Goal: Task Accomplishment & Management: Manage account settings

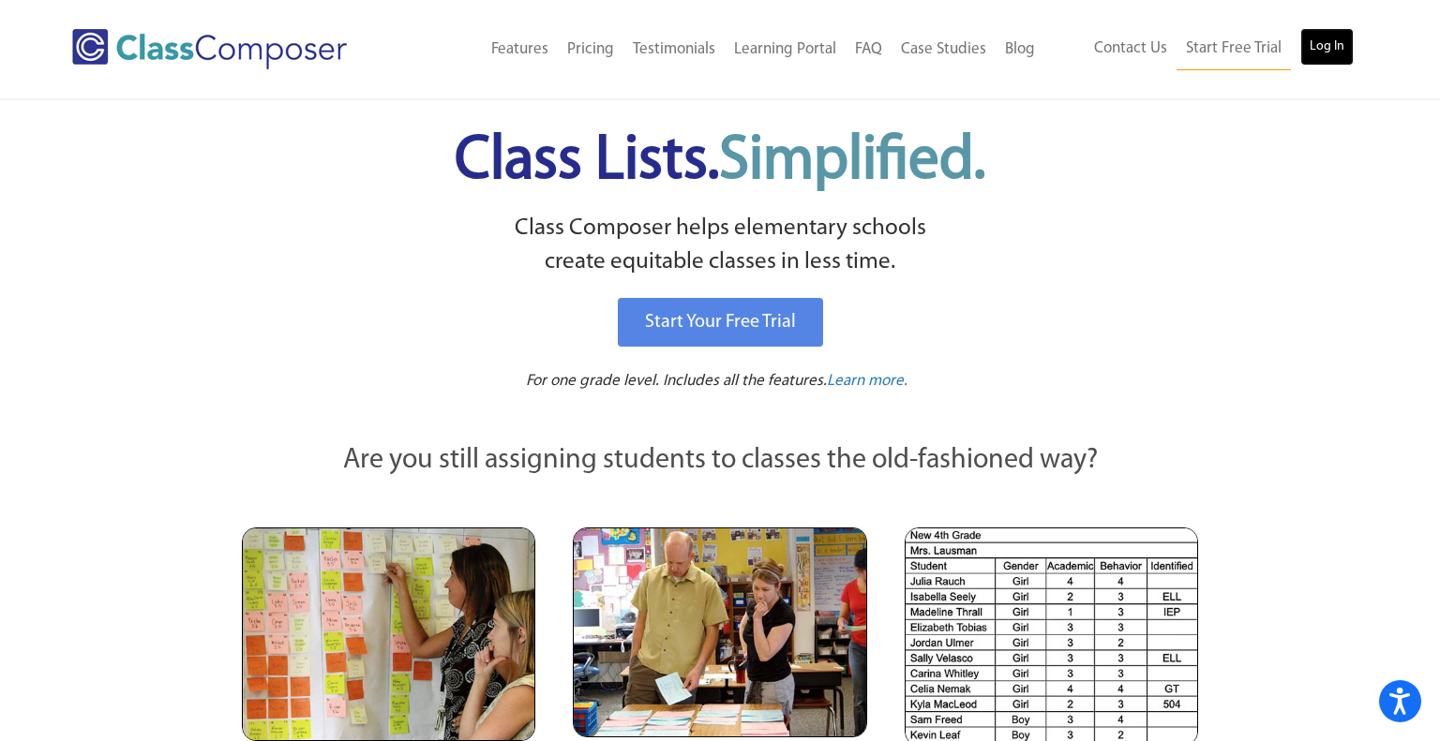
click at [1323, 47] on link "Log In" at bounding box center [1326, 46] width 53 height 37
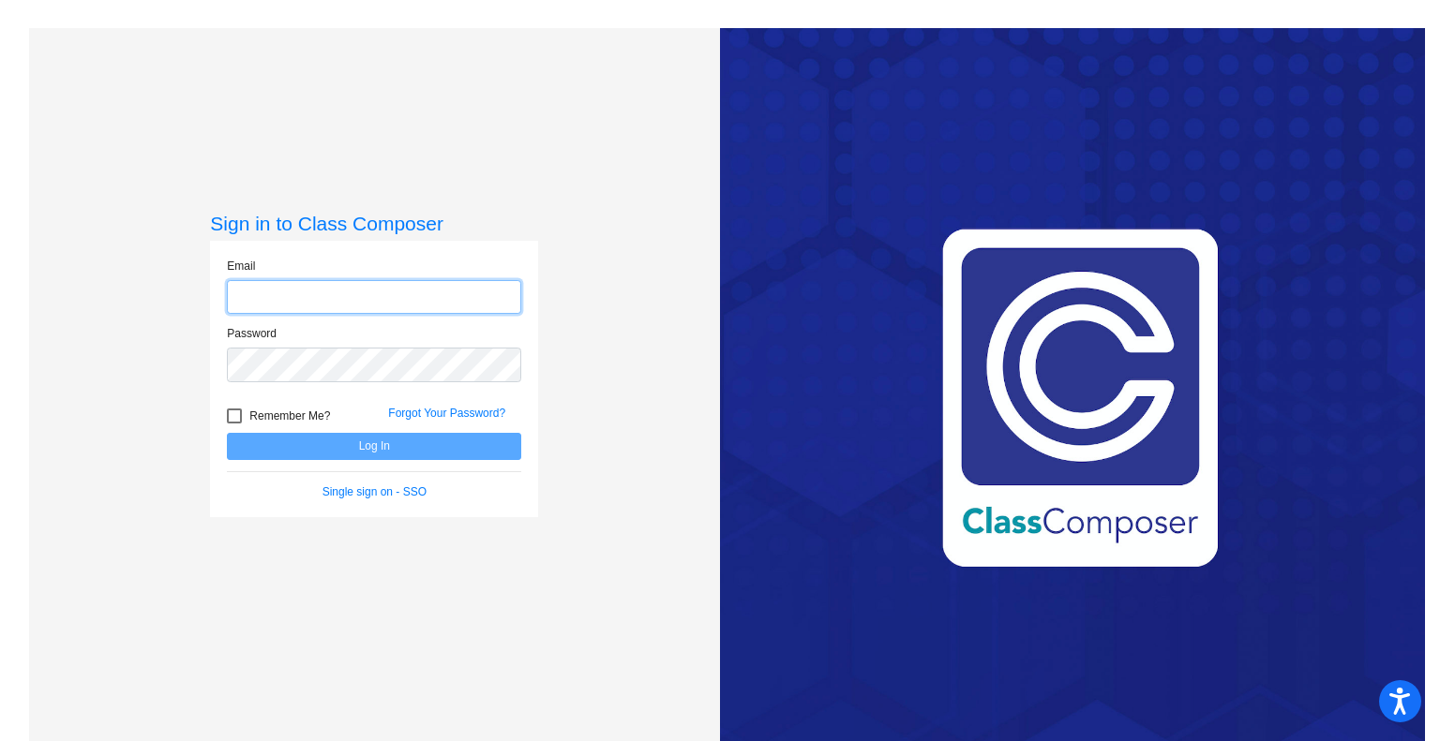
type input "[EMAIL_ADDRESS][DOMAIN_NAME]"
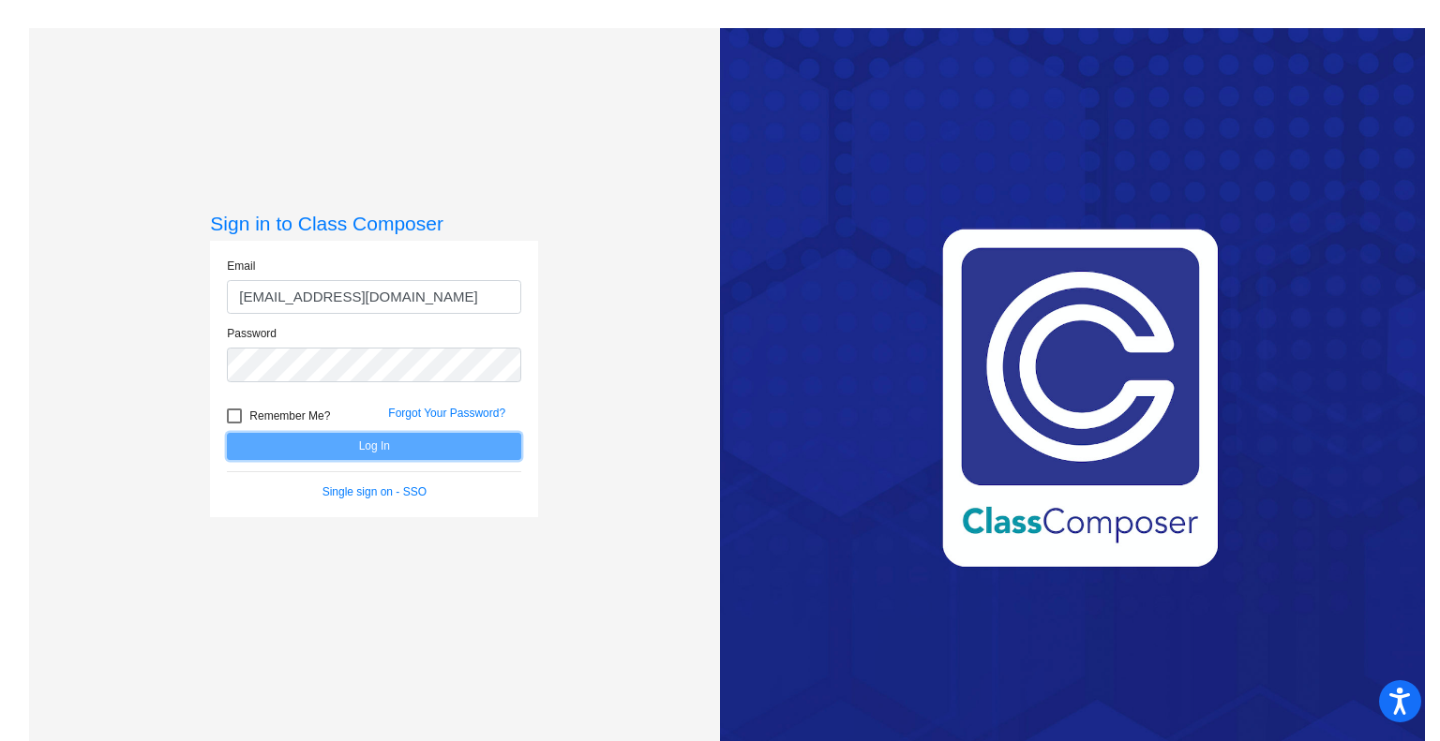
click at [488, 454] on button "Log In" at bounding box center [374, 446] width 294 height 27
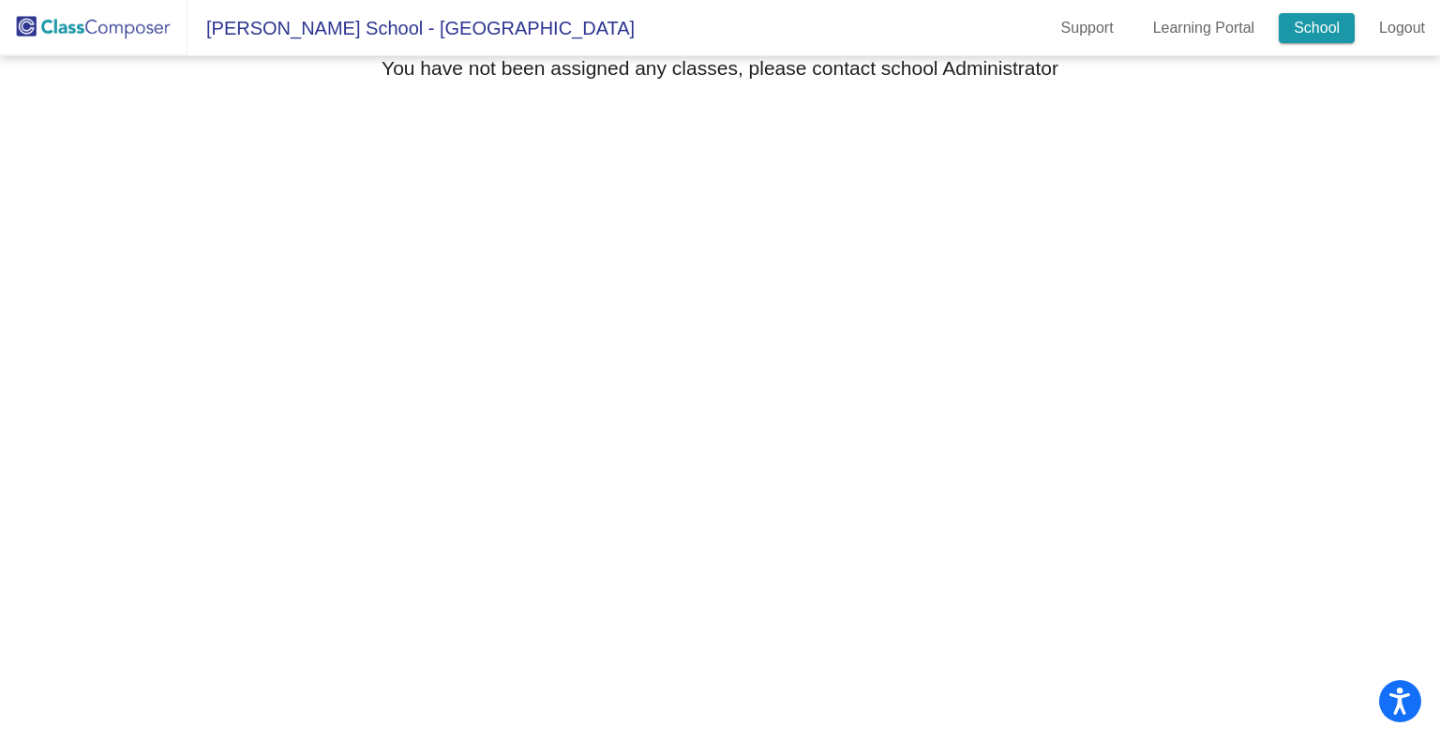
click at [1331, 24] on link "School" at bounding box center [1317, 28] width 76 height 30
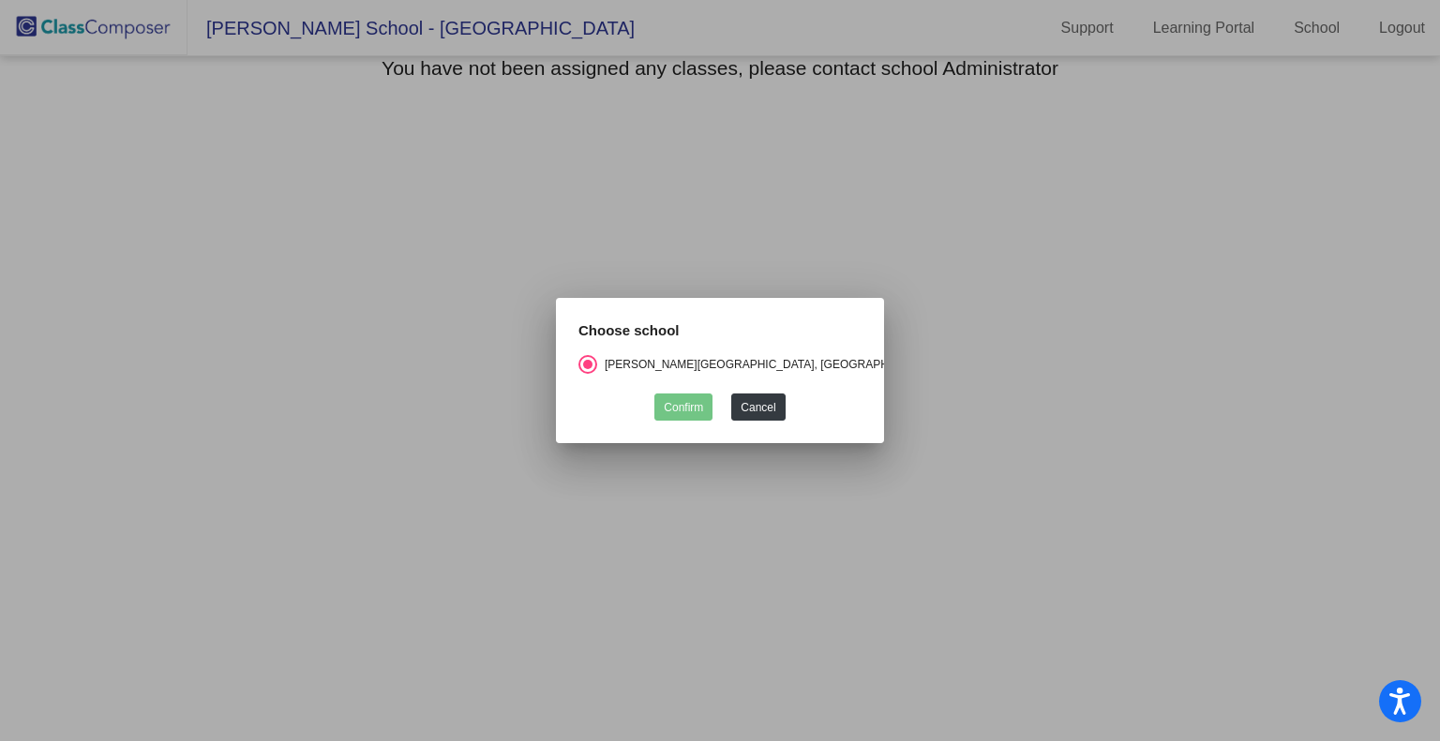
click at [1104, 298] on div at bounding box center [720, 370] width 1440 height 741
